Goal: Task Accomplishment & Management: Manage account settings

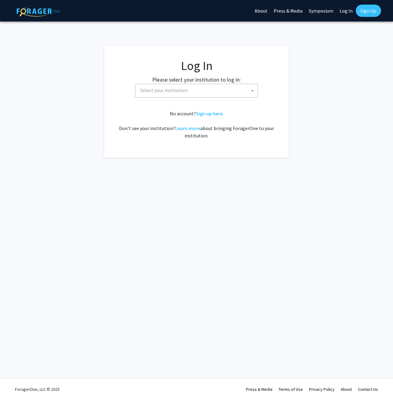
select select
click at [180, 91] on span "Select your institution" at bounding box center [163, 90] width 47 height 6
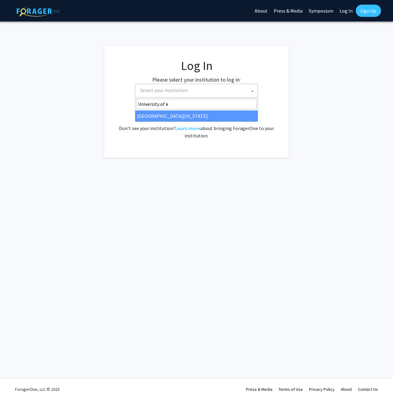
type input "University of k"
select select "13"
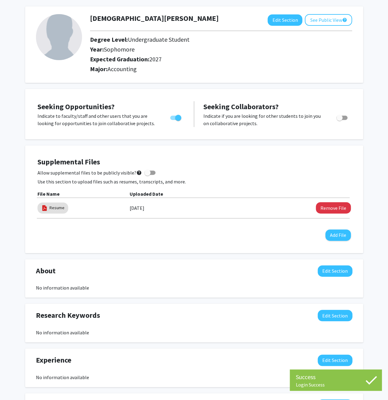
scroll to position [31, 0]
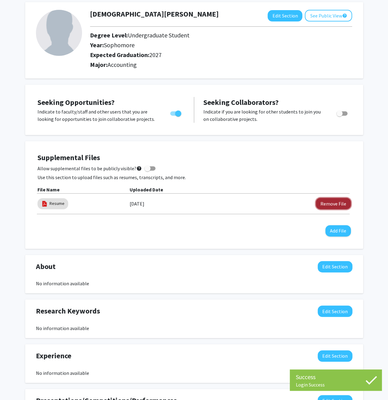
click at [326, 201] on button "Remove File" at bounding box center [333, 203] width 35 height 11
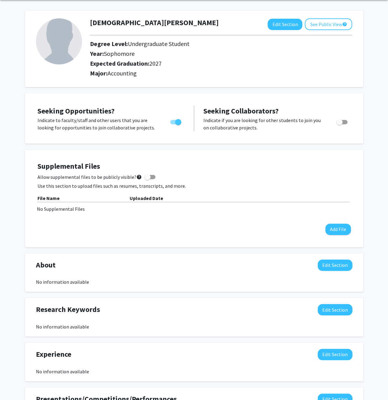
scroll to position [0, 0]
